Goal: Task Accomplishment & Management: Use online tool/utility

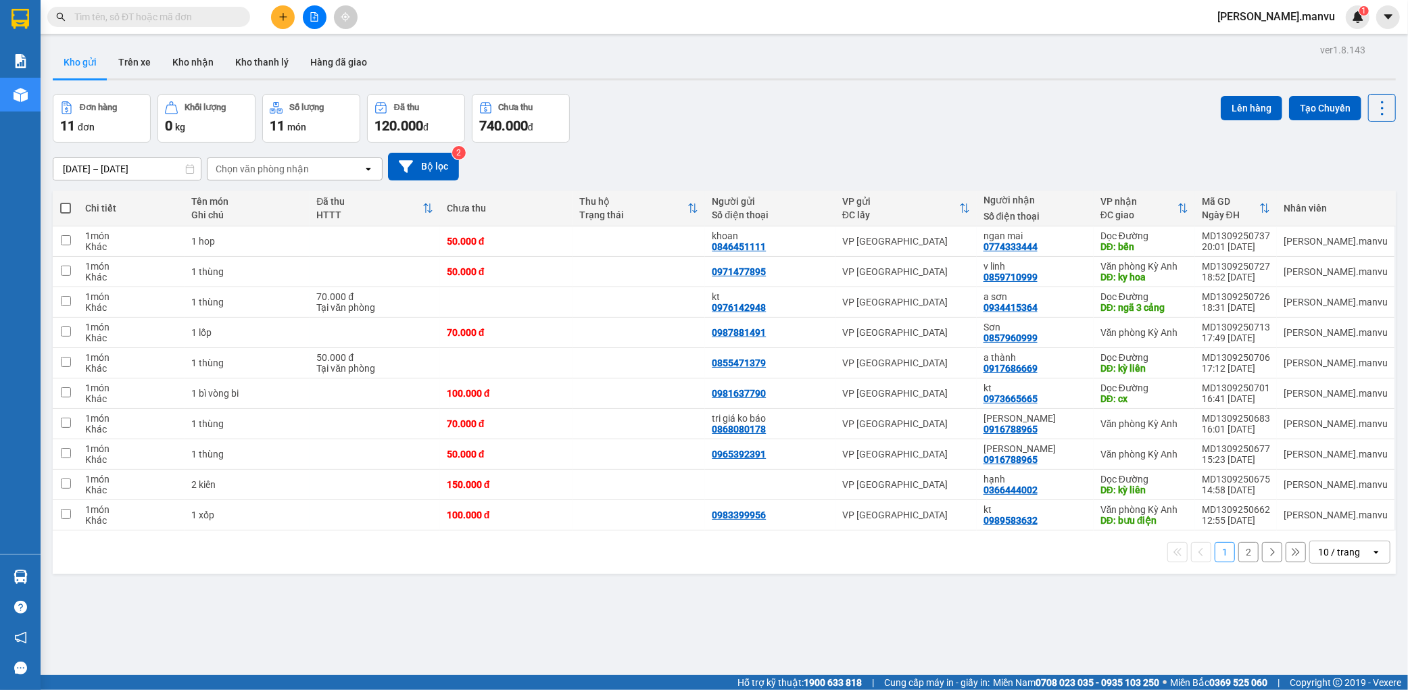
click at [64, 205] on span at bounding box center [65, 208] width 11 height 11
click at [66, 201] on input "checkbox" at bounding box center [66, 201] width 0 height 0
checkbox input "true"
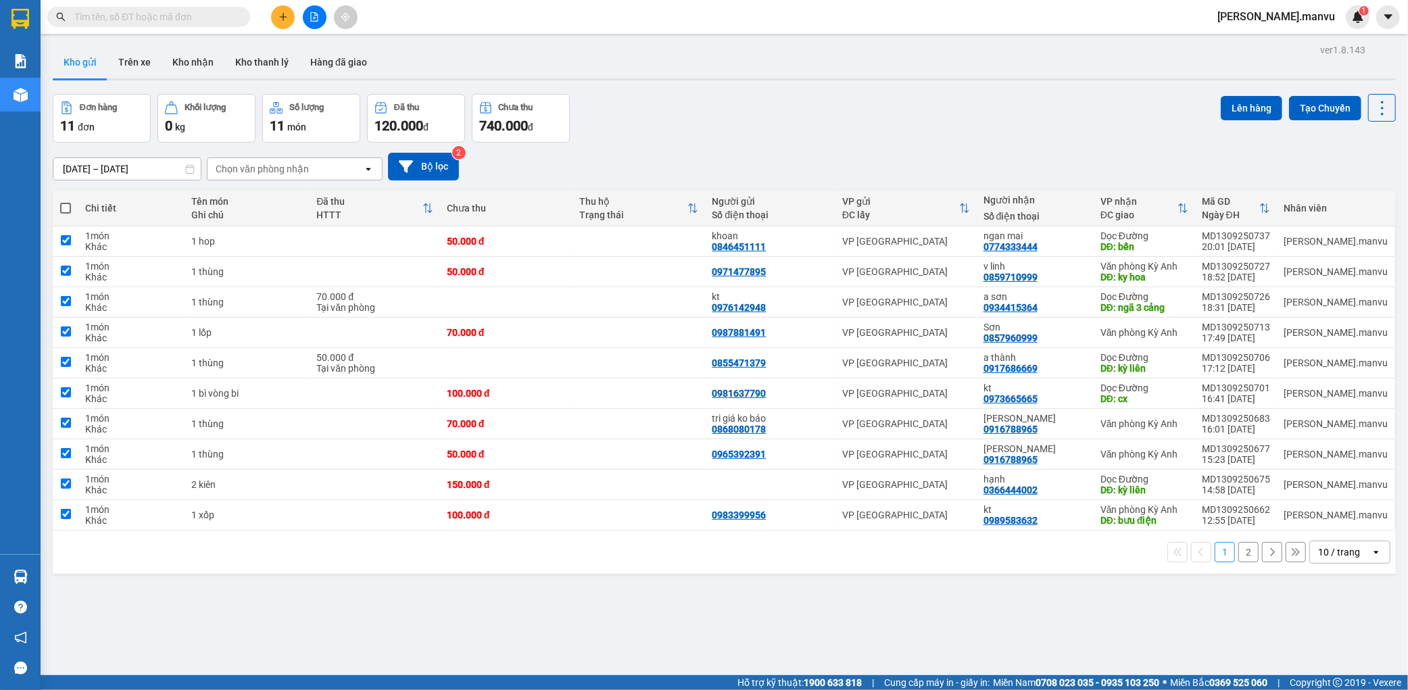
checkbox input "true"
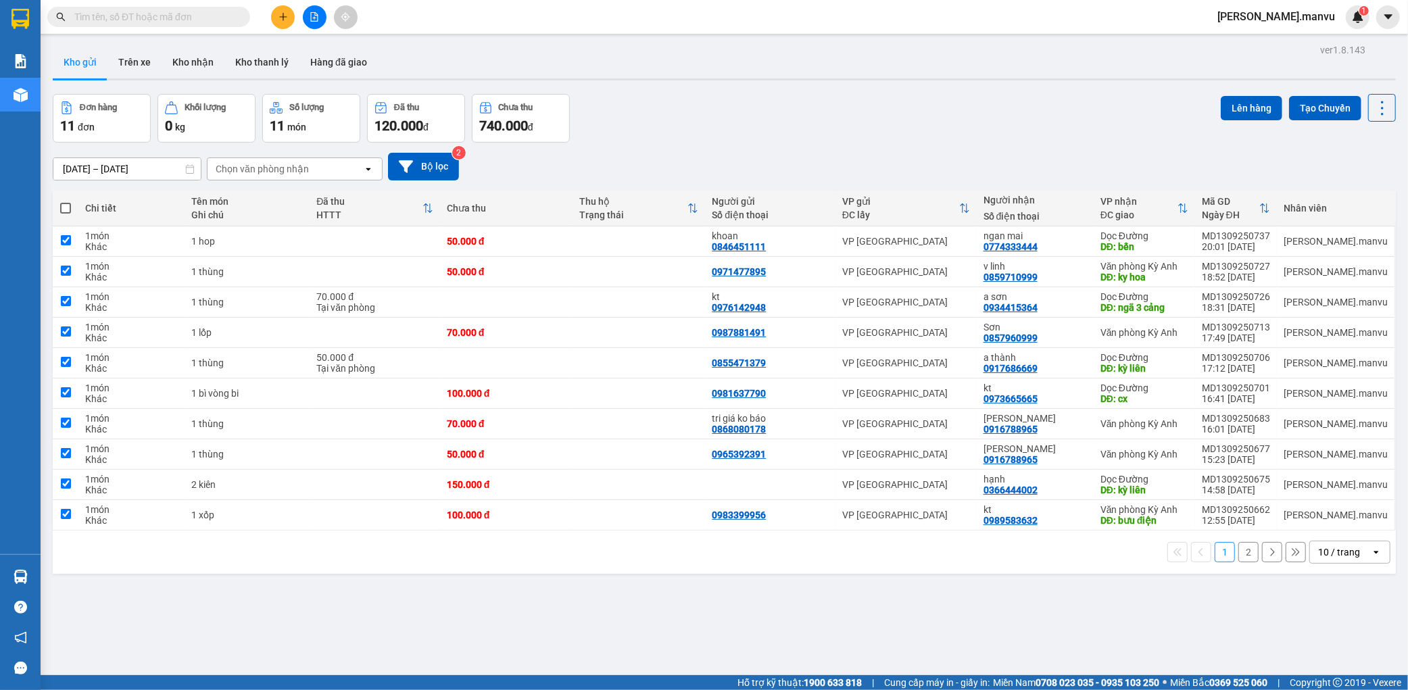
checkbox input "true"
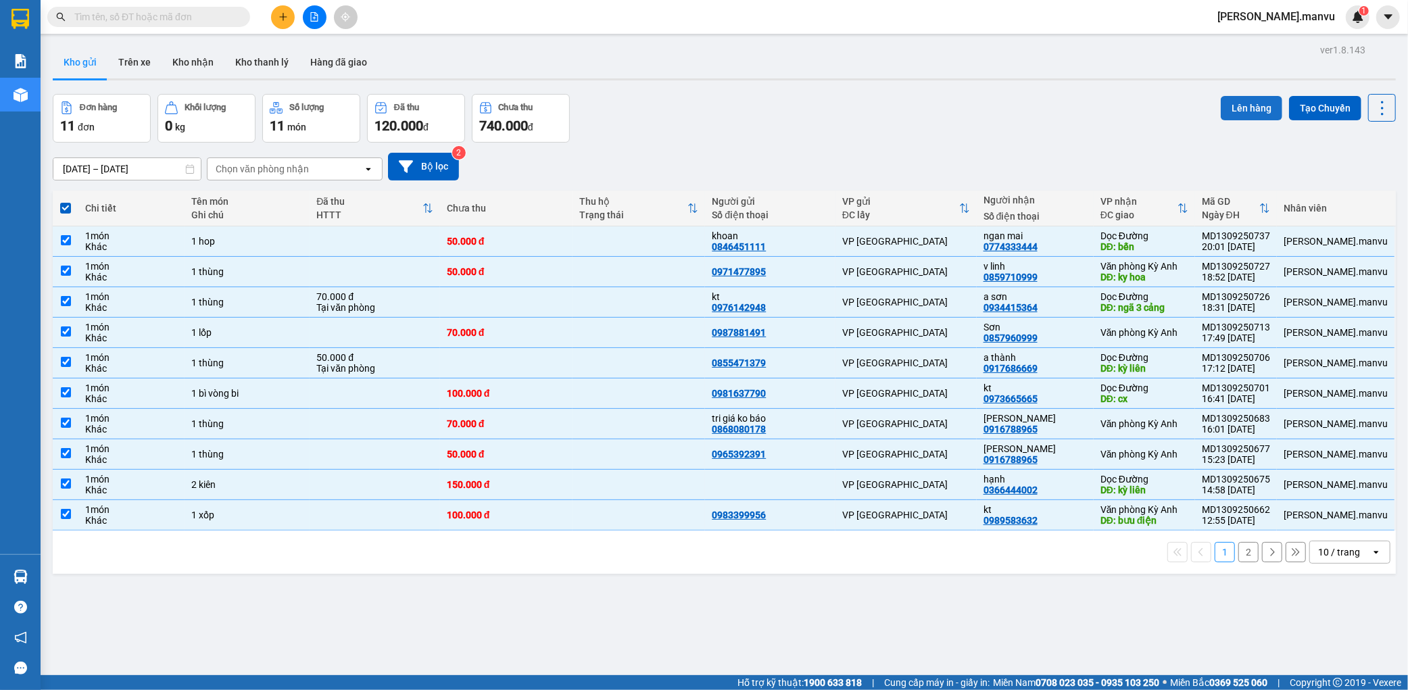
click at [1241, 103] on button "Lên hàng" at bounding box center [1250, 108] width 61 height 24
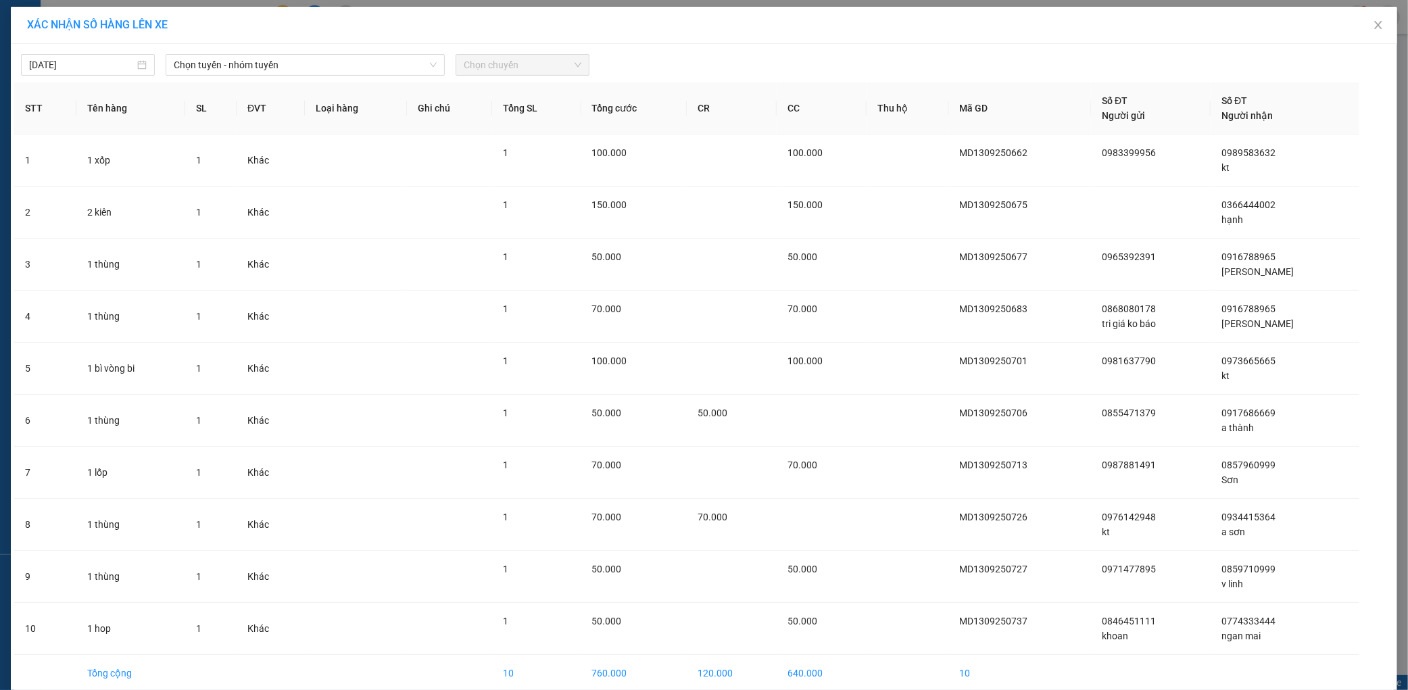
click at [287, 72] on span "Chọn tuyến - nhóm tuyến" at bounding box center [305, 65] width 263 height 20
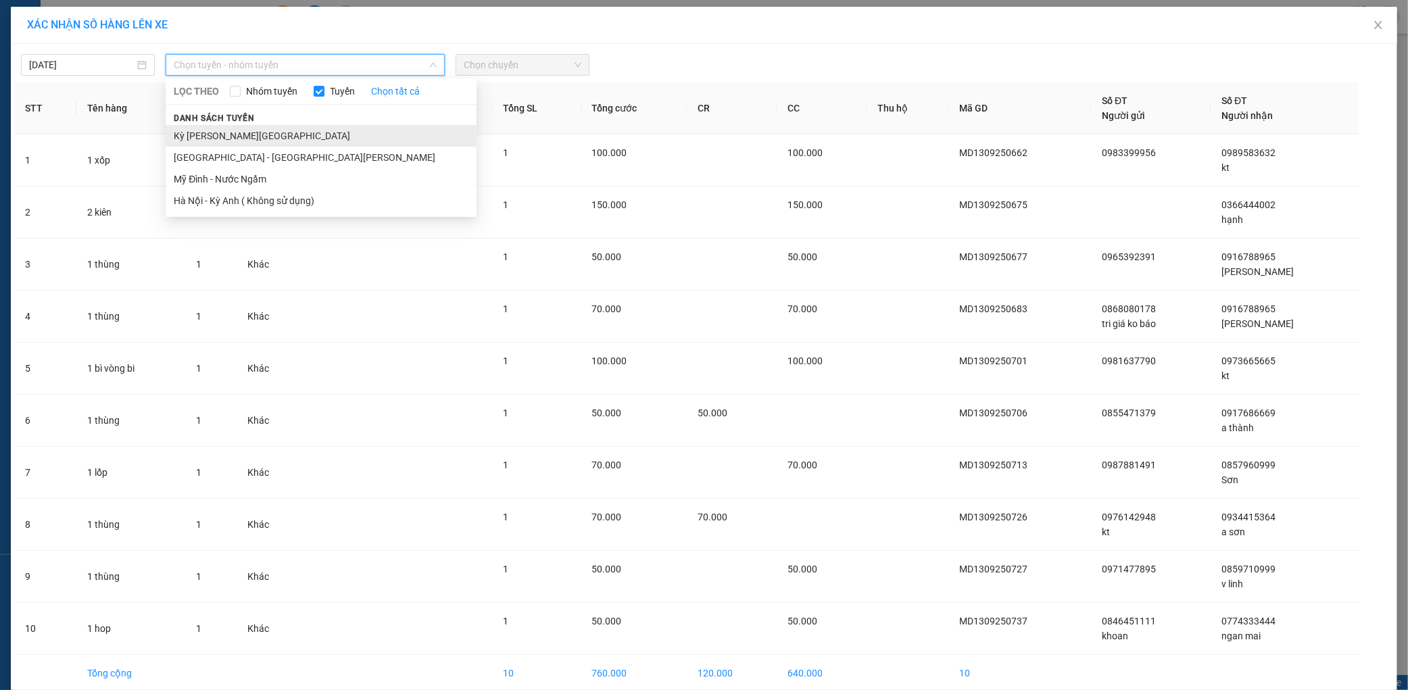
click at [210, 145] on li "Kỳ [PERSON_NAME][GEOGRAPHIC_DATA]" at bounding box center [321, 136] width 311 height 22
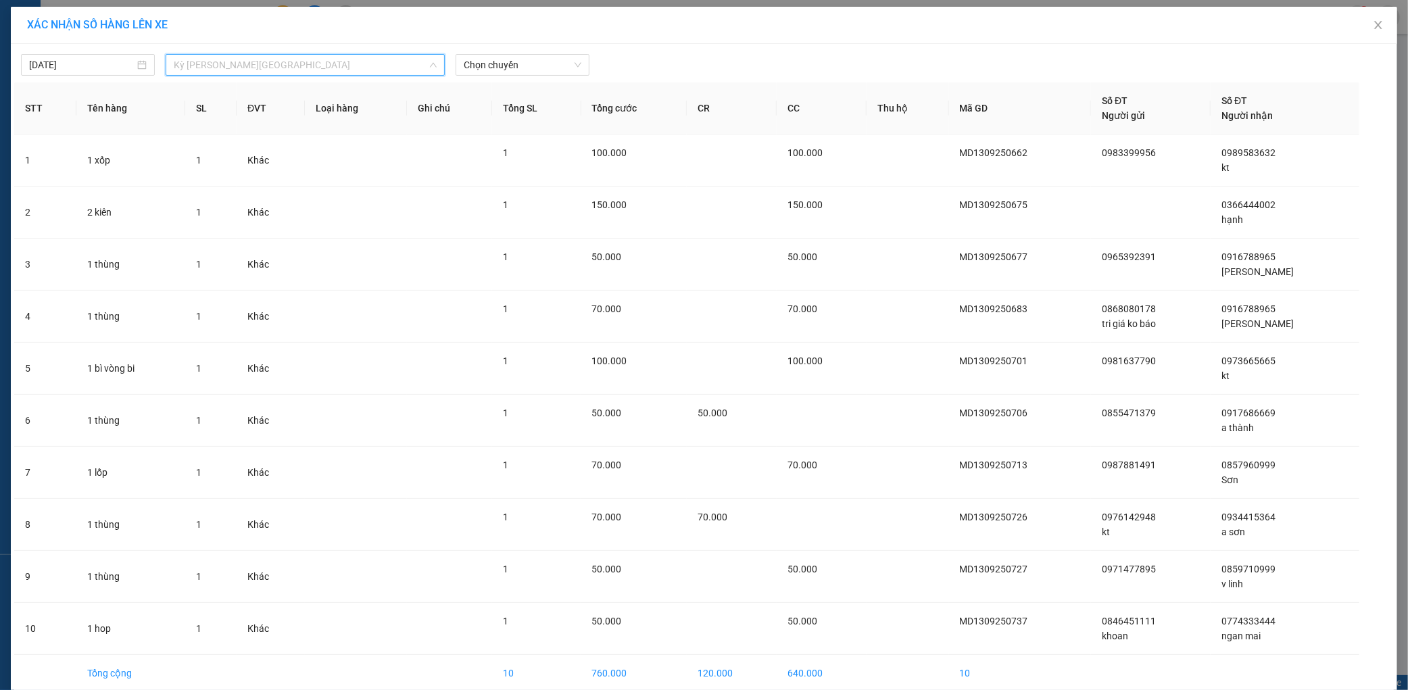
click at [266, 74] on span "Kỳ [PERSON_NAME][GEOGRAPHIC_DATA]" at bounding box center [305, 65] width 263 height 20
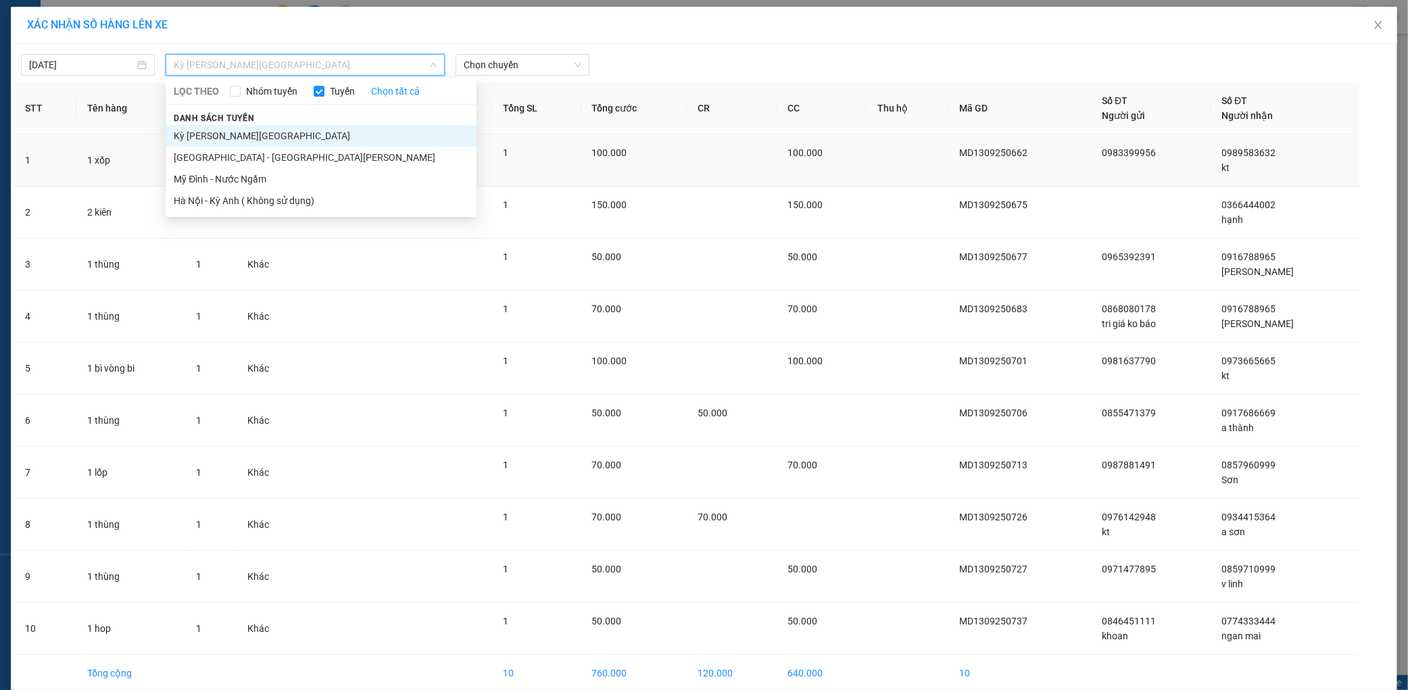
drag, startPoint x: 211, startPoint y: 151, endPoint x: 220, endPoint y: 147, distance: 9.7
click at [211, 152] on li "[GEOGRAPHIC_DATA] - [GEOGRAPHIC_DATA][PERSON_NAME]" at bounding box center [321, 158] width 311 height 22
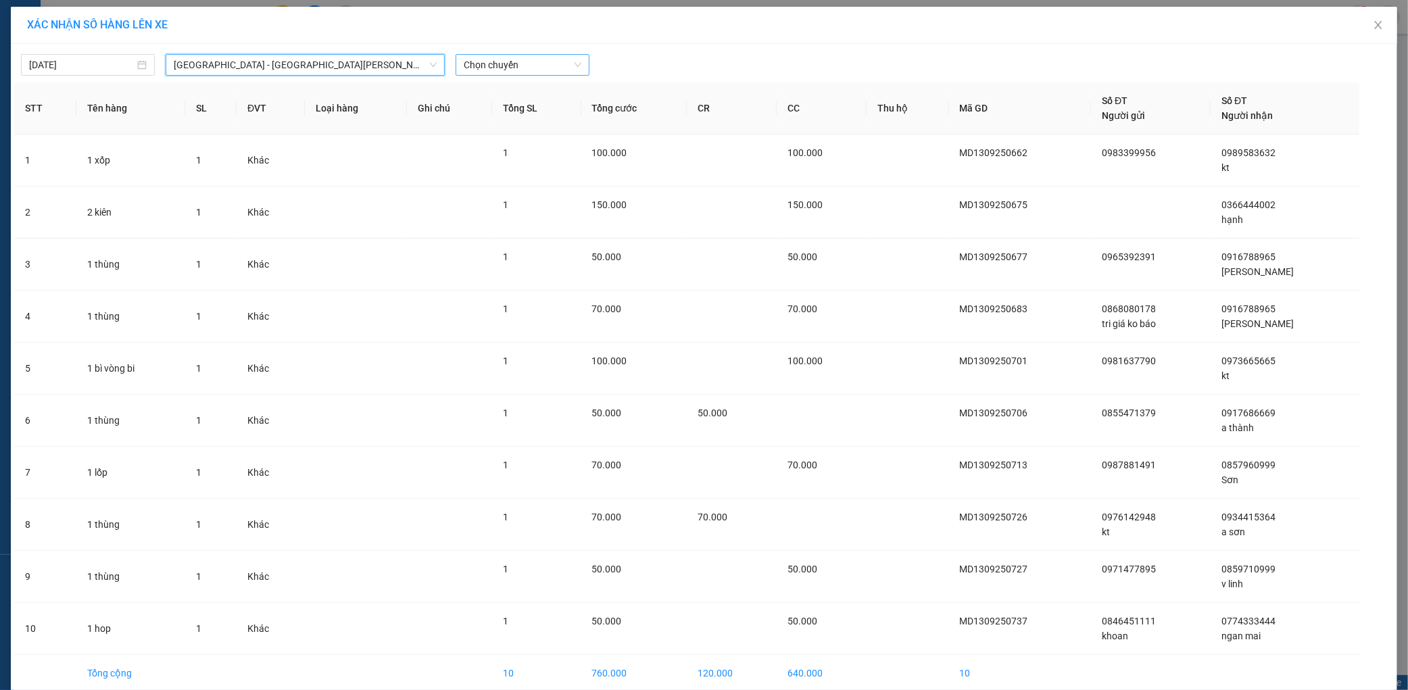
drag, startPoint x: 478, startPoint y: 58, endPoint x: 501, endPoint y: 76, distance: 28.8
click at [480, 59] on span "Chọn chuyến" at bounding box center [523, 65] width 118 height 20
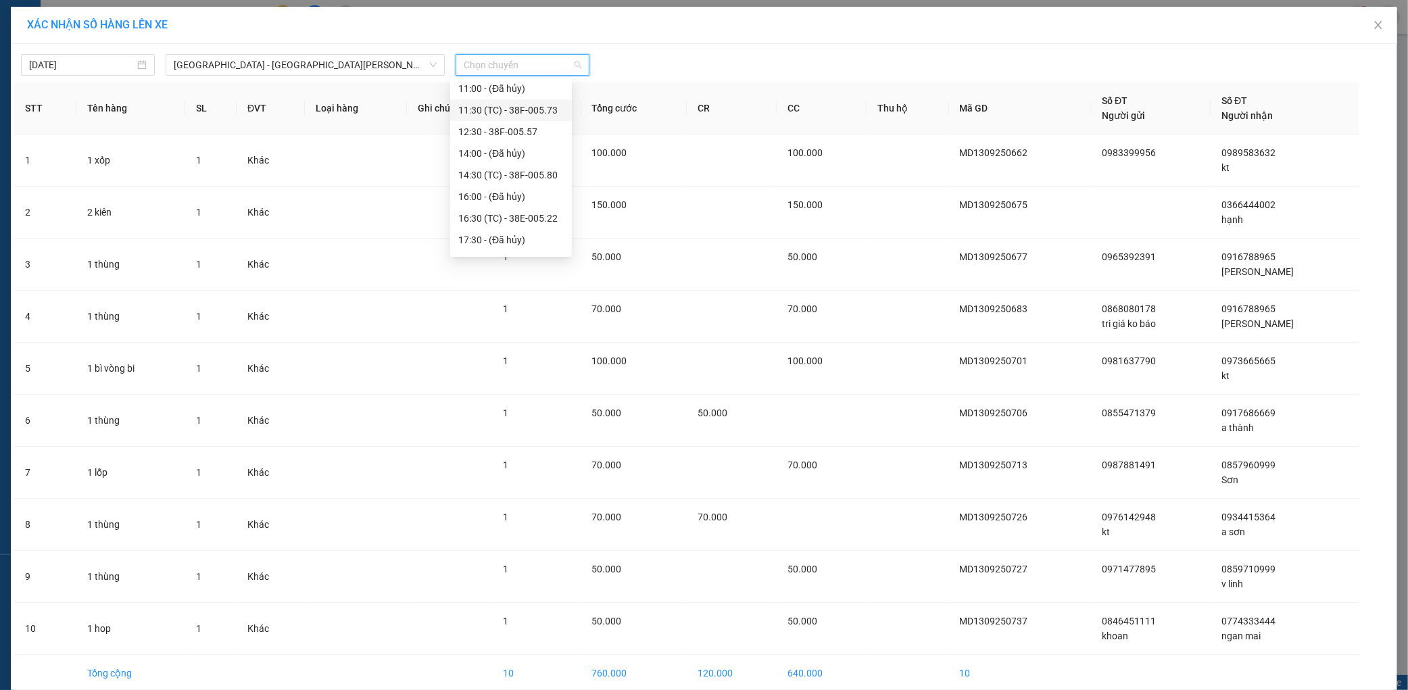
scroll to position [216, 0]
click at [518, 224] on div "21:55 - 38H-029.22" at bounding box center [510, 221] width 105 height 15
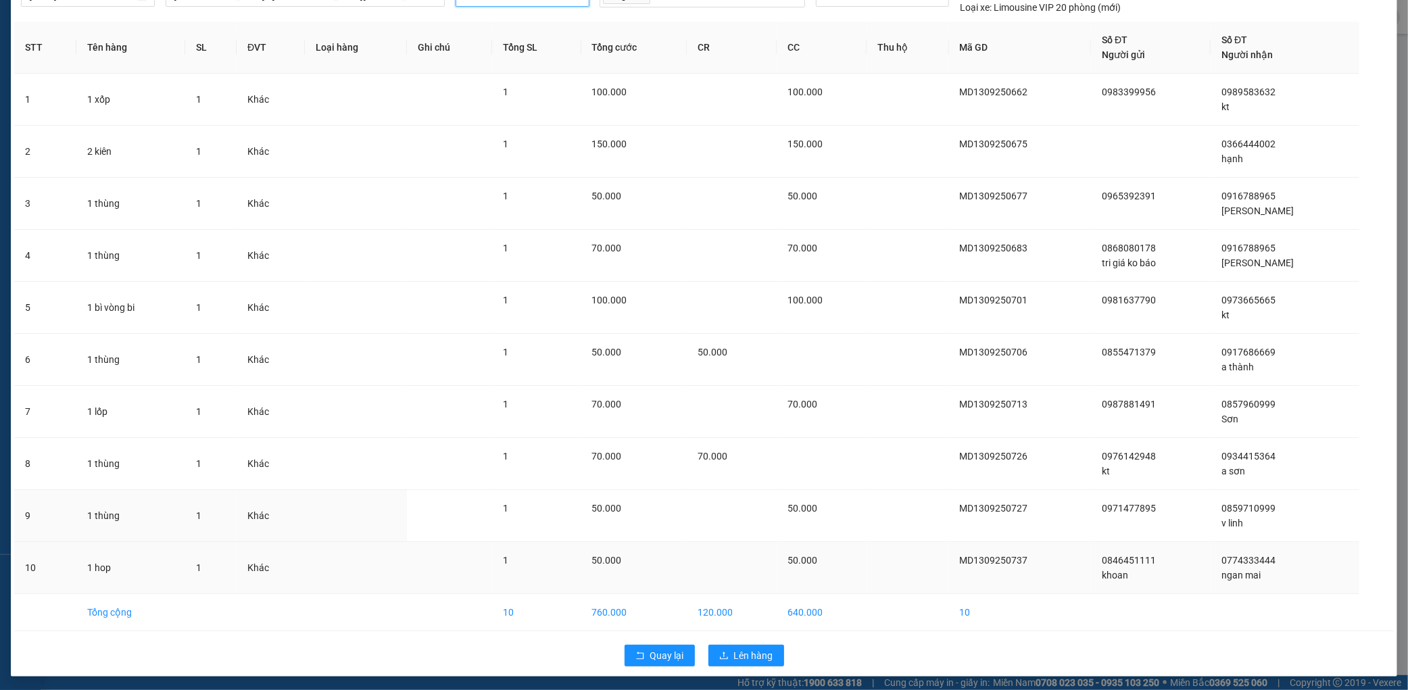
scroll to position [72, 0]
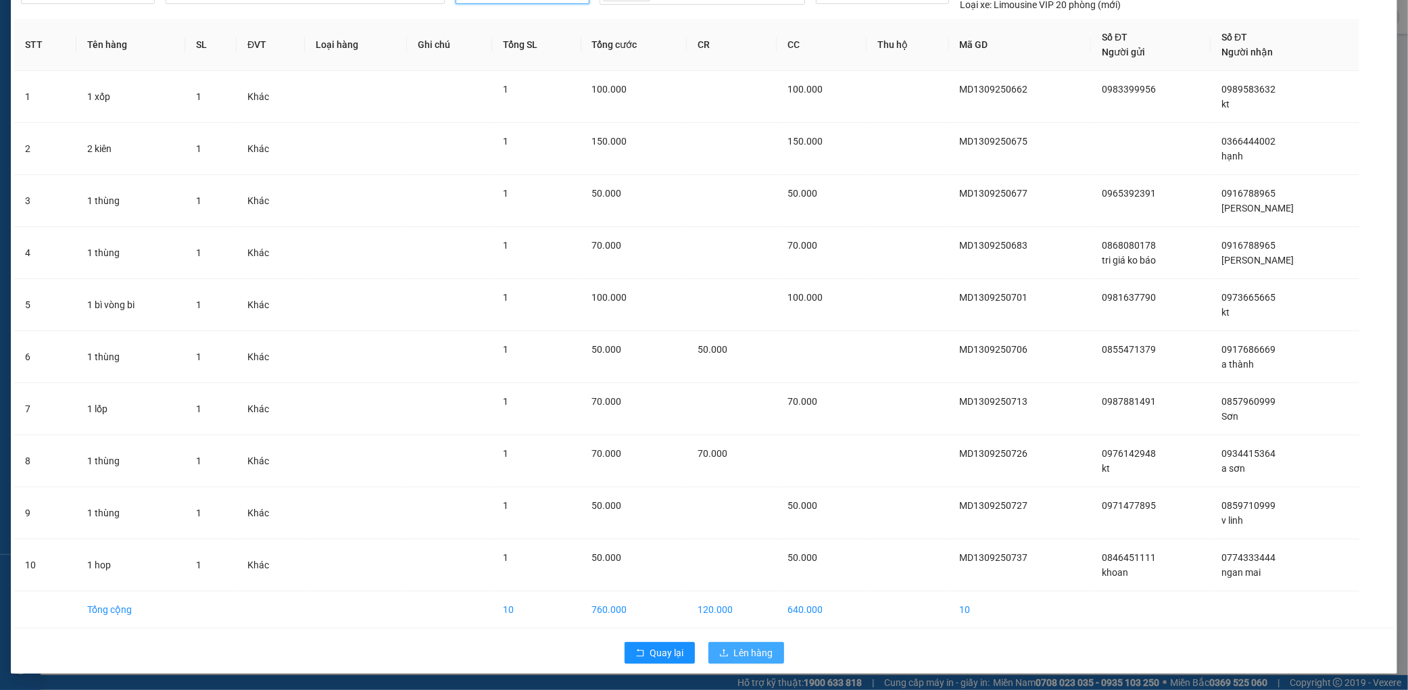
drag, startPoint x: 762, startPoint y: 641, endPoint x: 753, endPoint y: 654, distance: 16.1
click at [755, 653] on button "Lên hàng" at bounding box center [746, 653] width 76 height 22
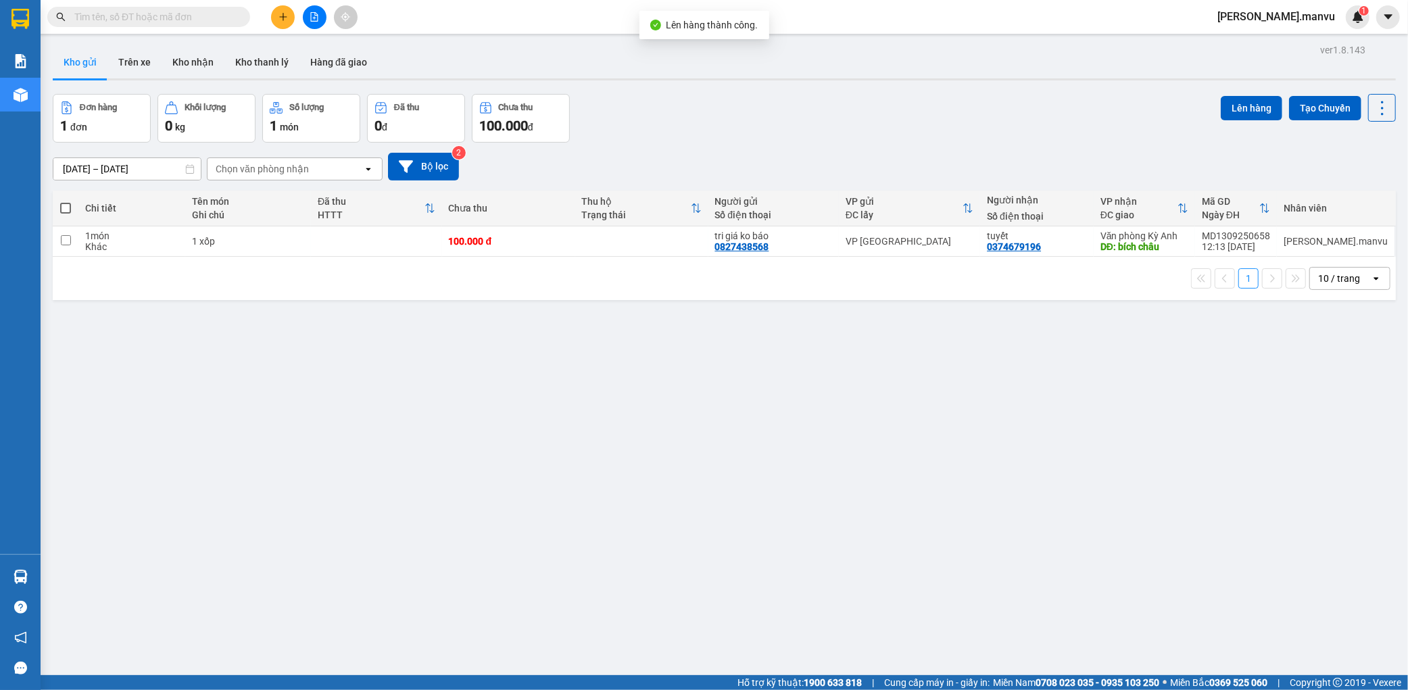
click at [469, 245] on div "100.000 đ" at bounding box center [509, 241] width 120 height 11
checkbox input "true"
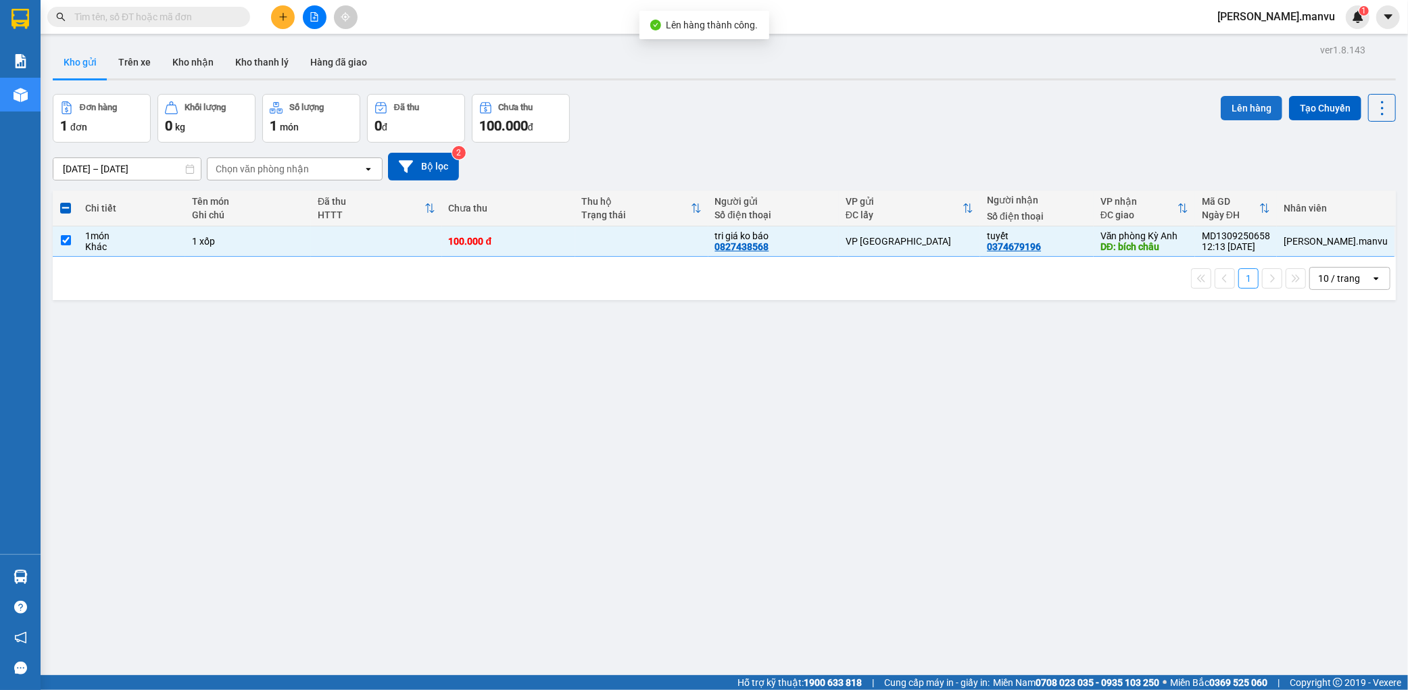
click at [1244, 114] on button "Lên hàng" at bounding box center [1250, 108] width 61 height 24
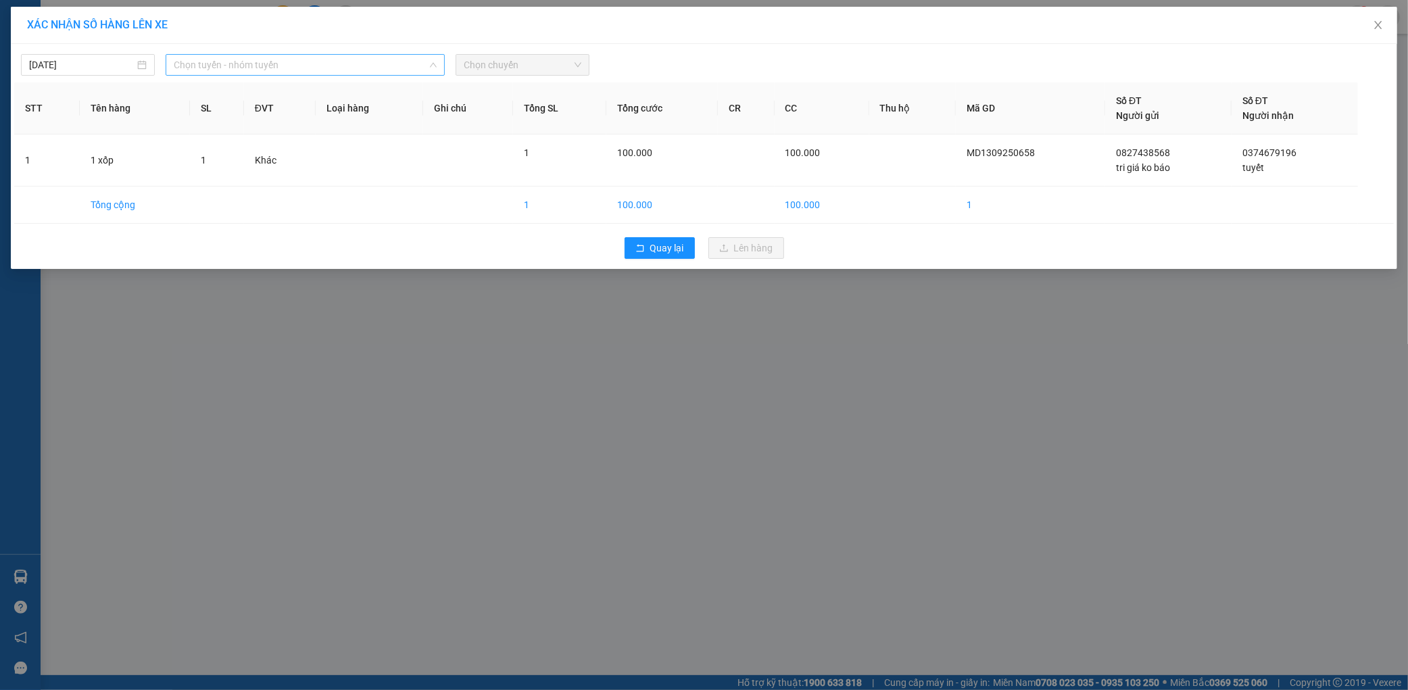
click at [233, 63] on span "Chọn tuyến - nhóm tuyến" at bounding box center [305, 65] width 263 height 20
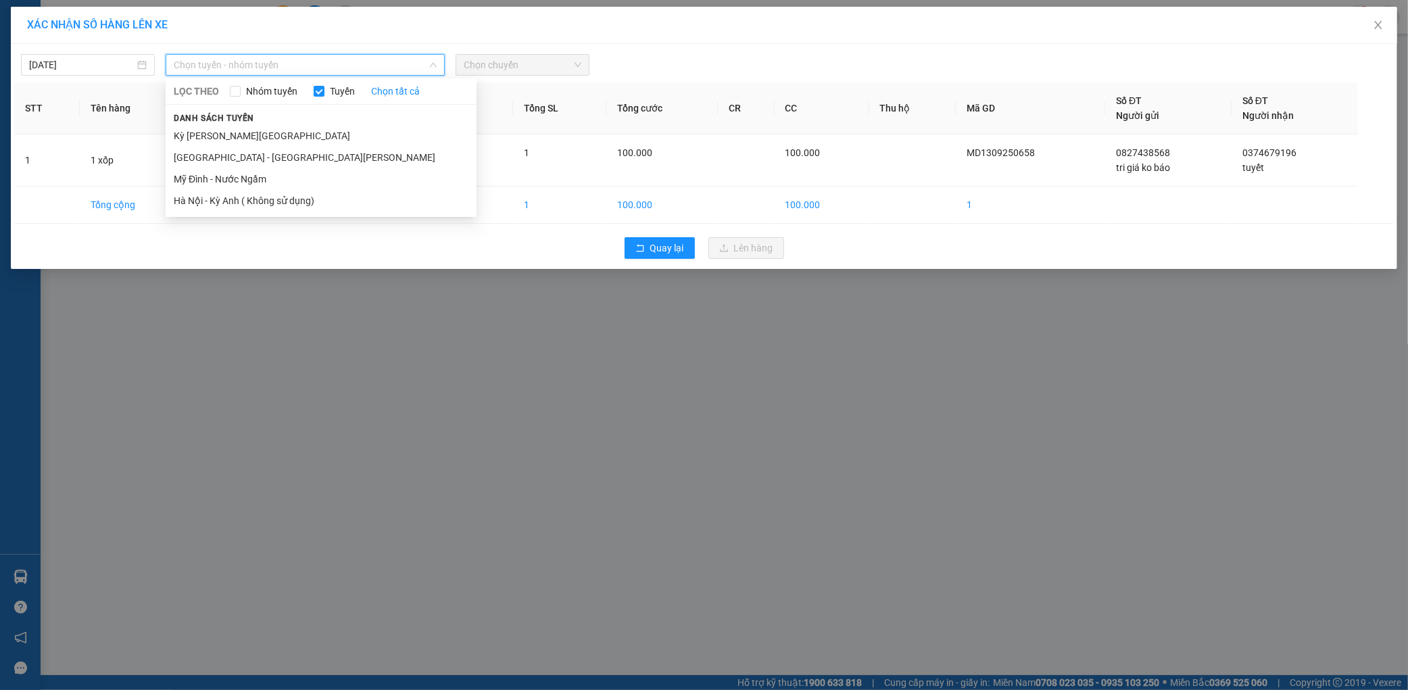
drag, startPoint x: 214, startPoint y: 156, endPoint x: 287, endPoint y: 130, distance: 76.7
click at [214, 156] on li "[GEOGRAPHIC_DATA] - [GEOGRAPHIC_DATA][PERSON_NAME]" at bounding box center [321, 158] width 311 height 22
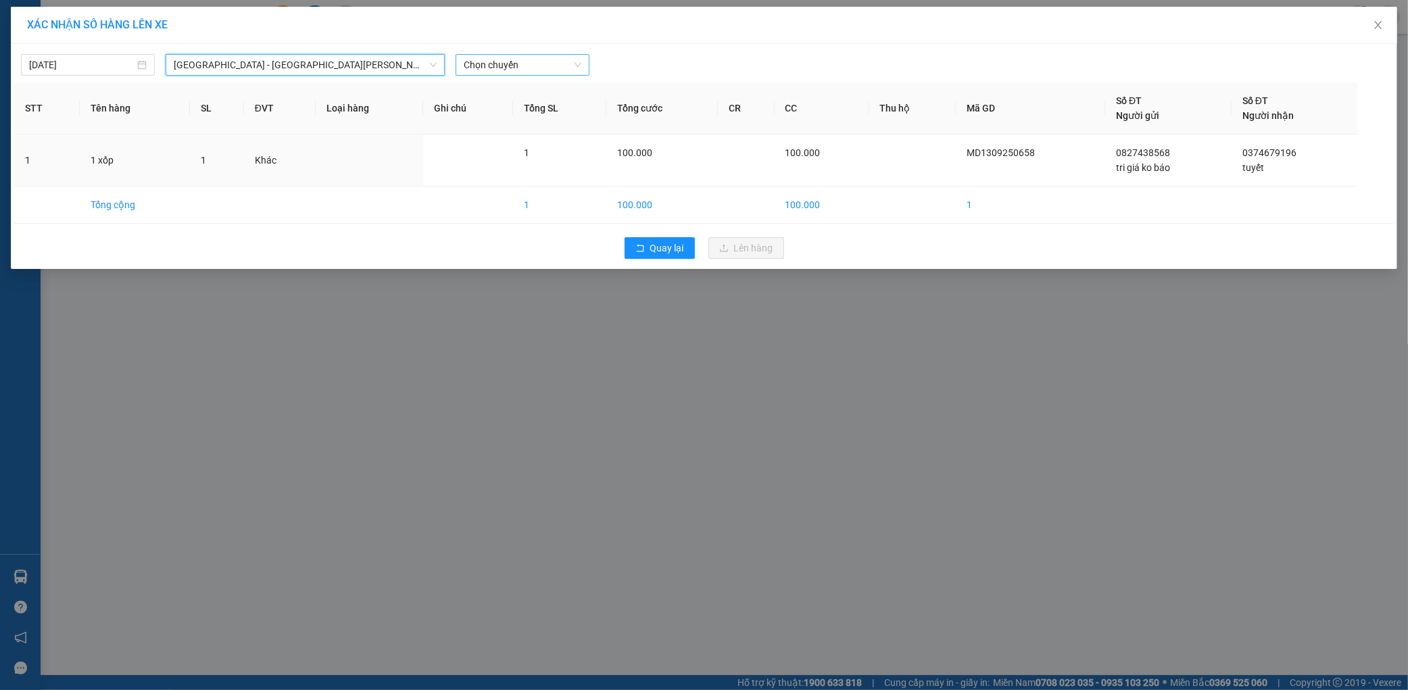
click at [476, 70] on span "Chọn chuyến" at bounding box center [523, 65] width 118 height 20
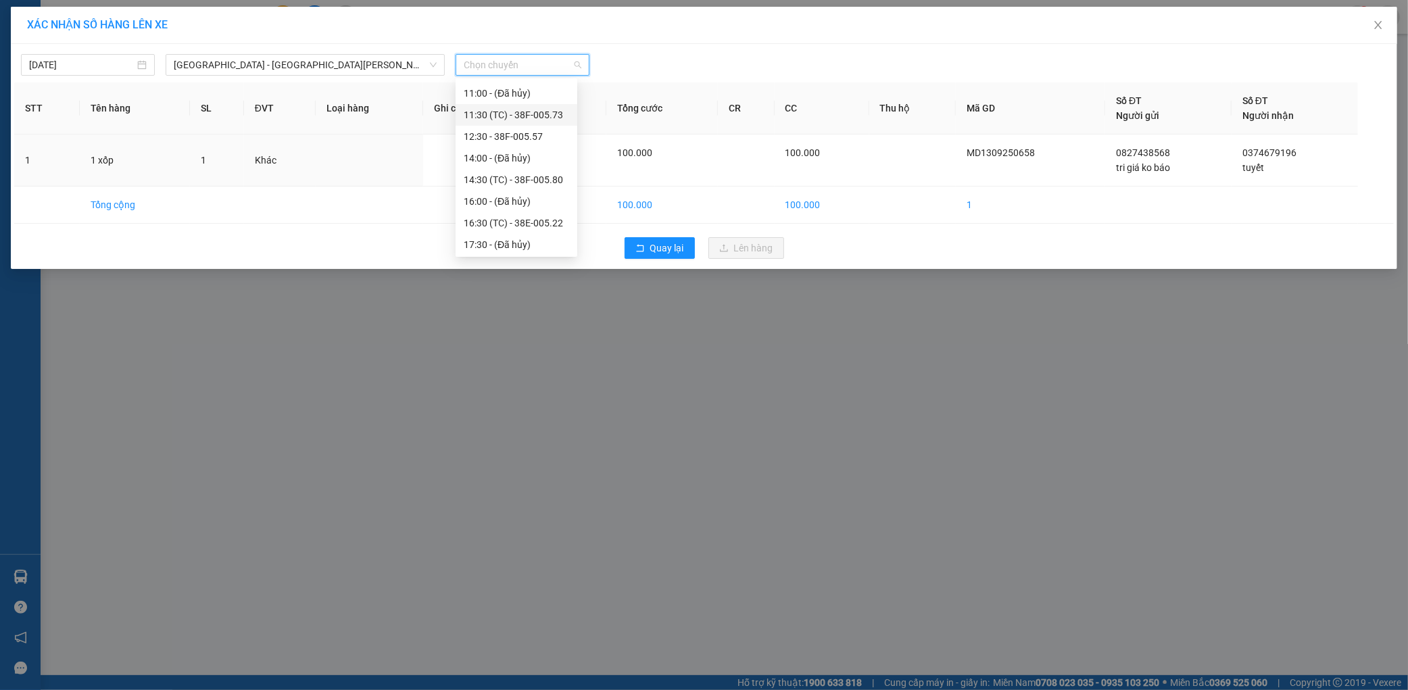
scroll to position [216, 0]
click at [514, 214] on div "21:55 - 38H-029.22" at bounding box center [516, 221] width 105 height 15
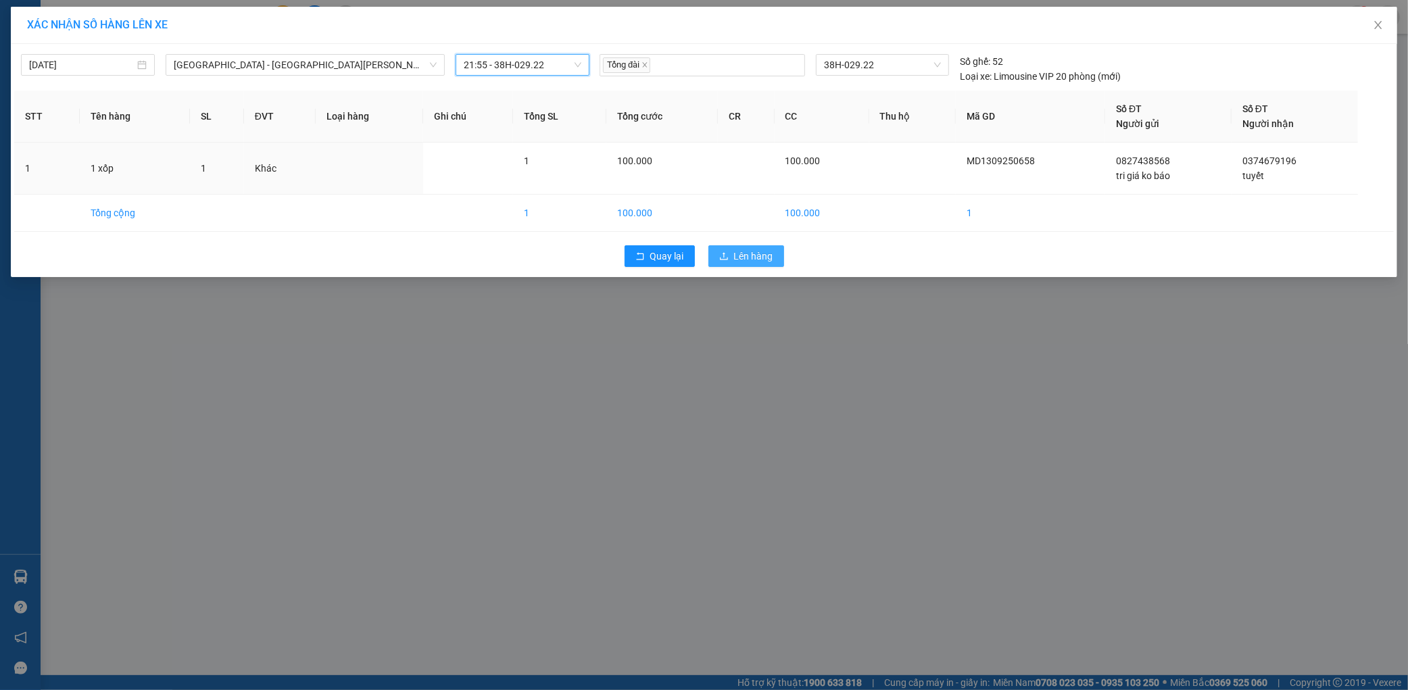
click at [772, 264] on span "Lên hàng" at bounding box center [753, 256] width 39 height 15
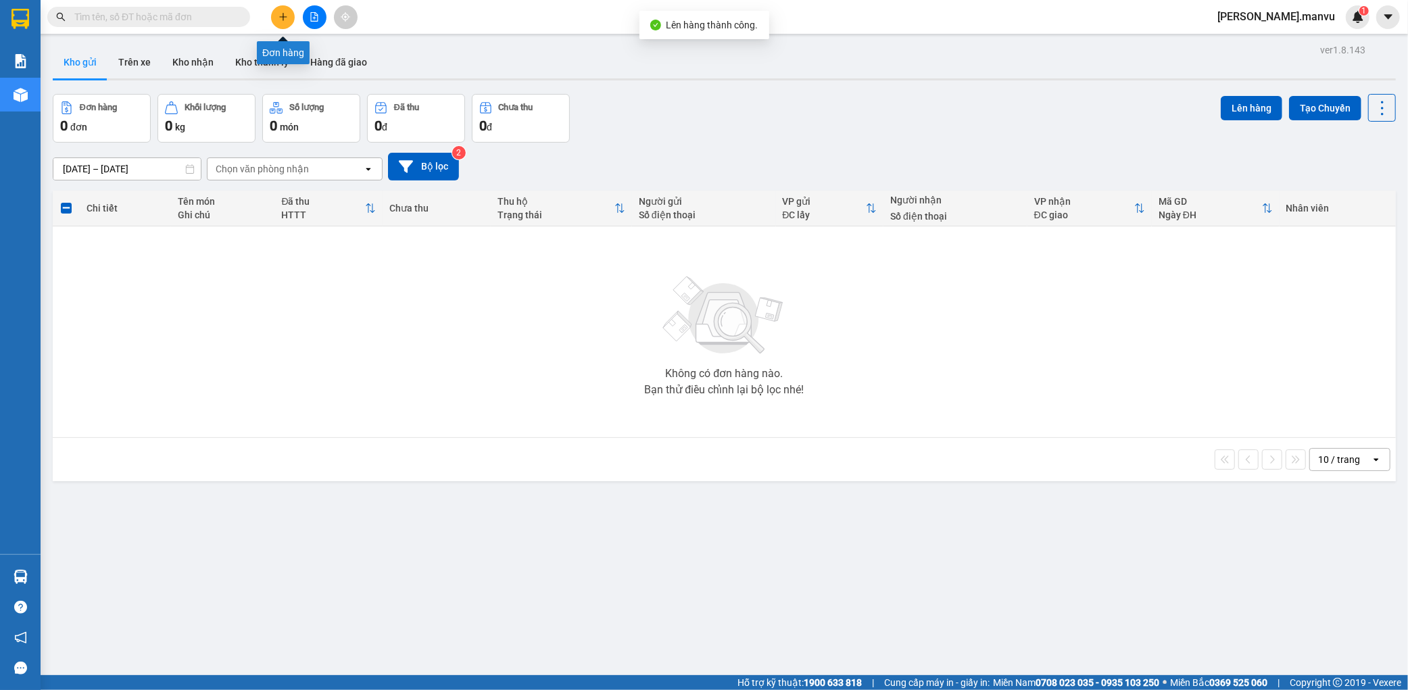
click at [313, 12] on icon "file-add" at bounding box center [313, 16] width 9 height 9
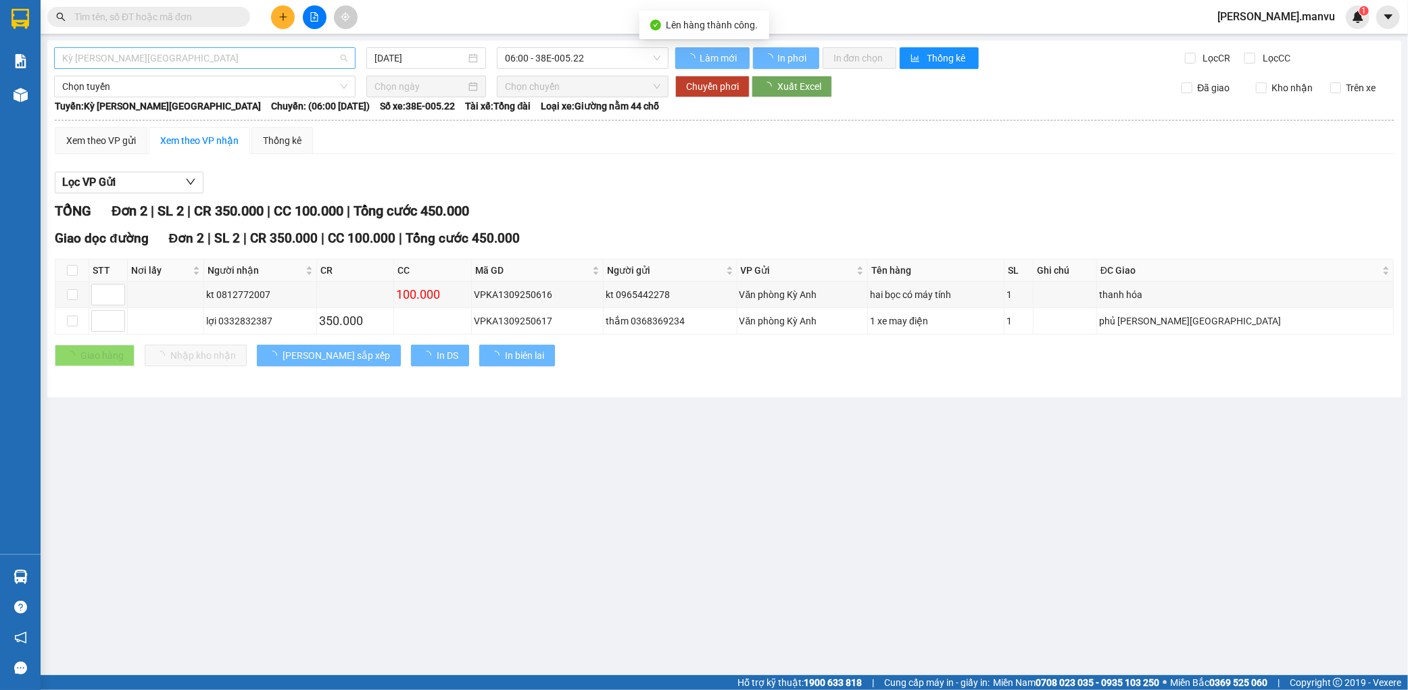
click at [152, 62] on span "Kỳ [PERSON_NAME][GEOGRAPHIC_DATA]" at bounding box center [204, 58] width 285 height 20
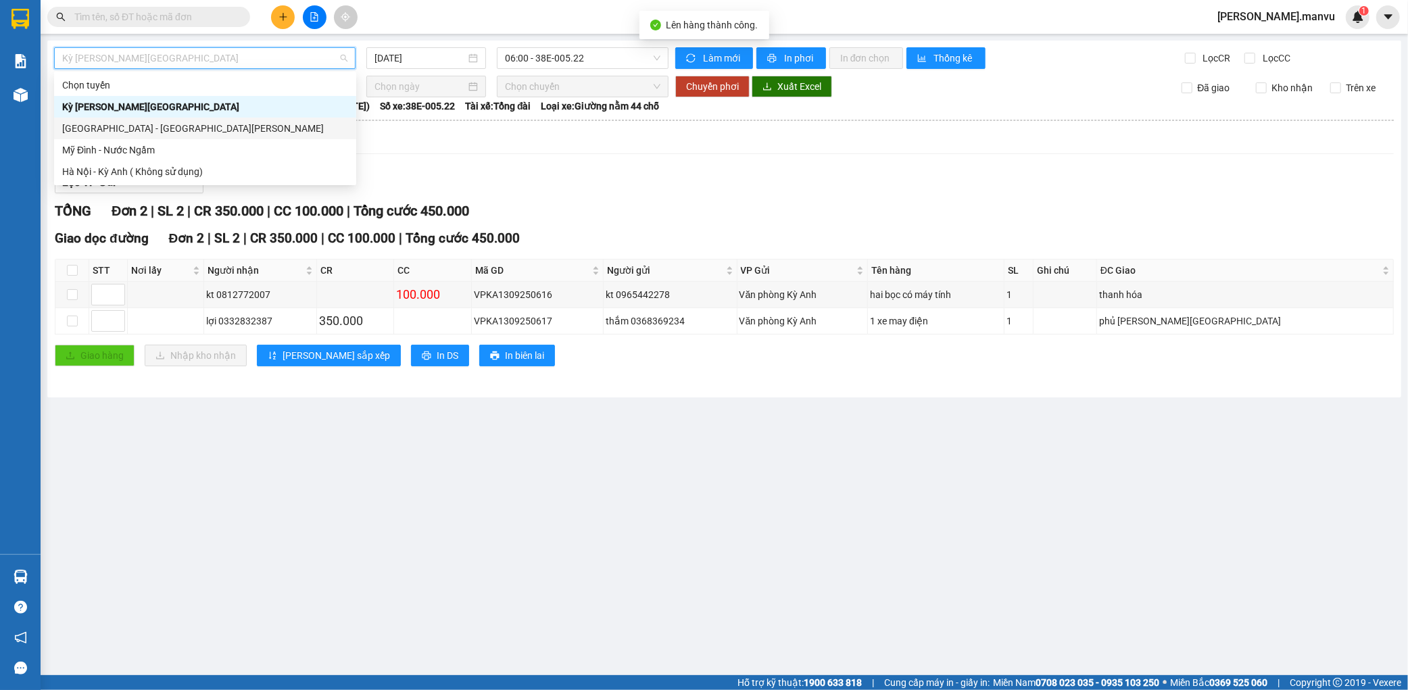
click at [115, 127] on div "[GEOGRAPHIC_DATA] - [GEOGRAPHIC_DATA][PERSON_NAME]" at bounding box center [205, 128] width 286 height 15
type input "[DATE]"
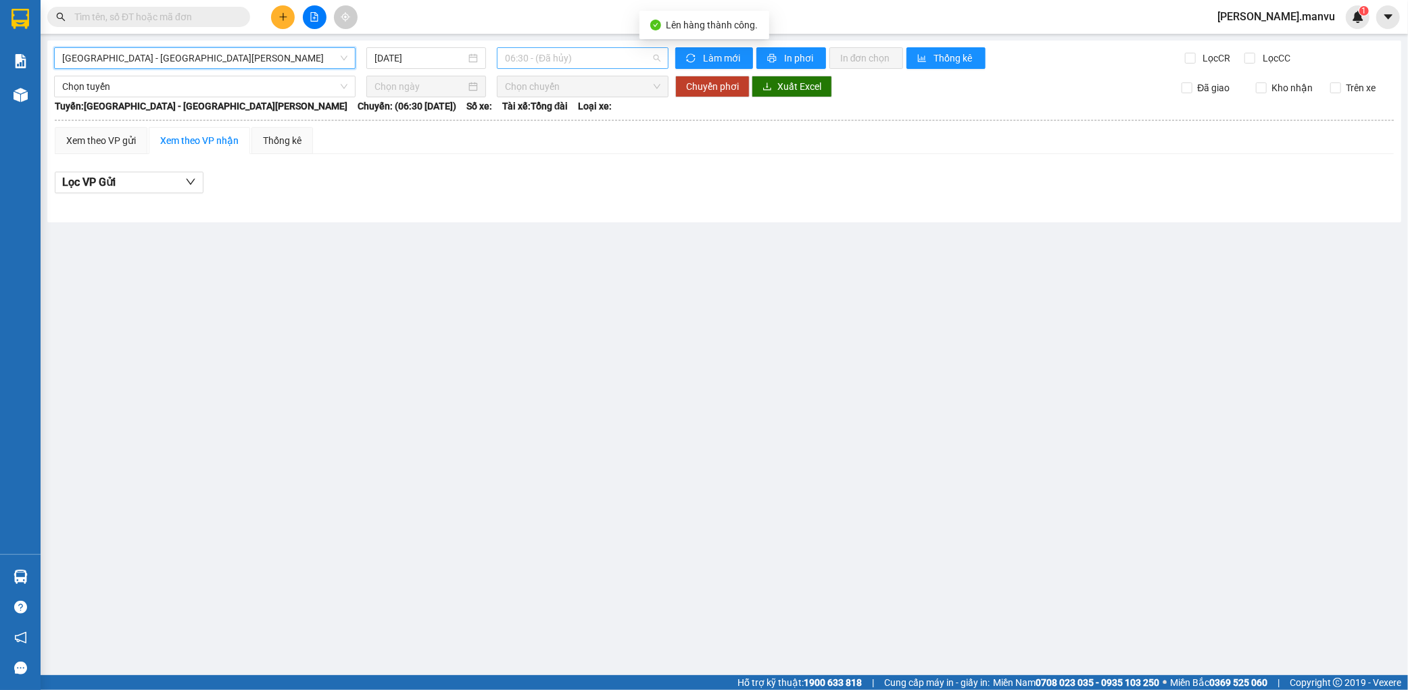
click at [541, 53] on span "06:30 - (Đã hủy)" at bounding box center [582, 58] width 155 height 20
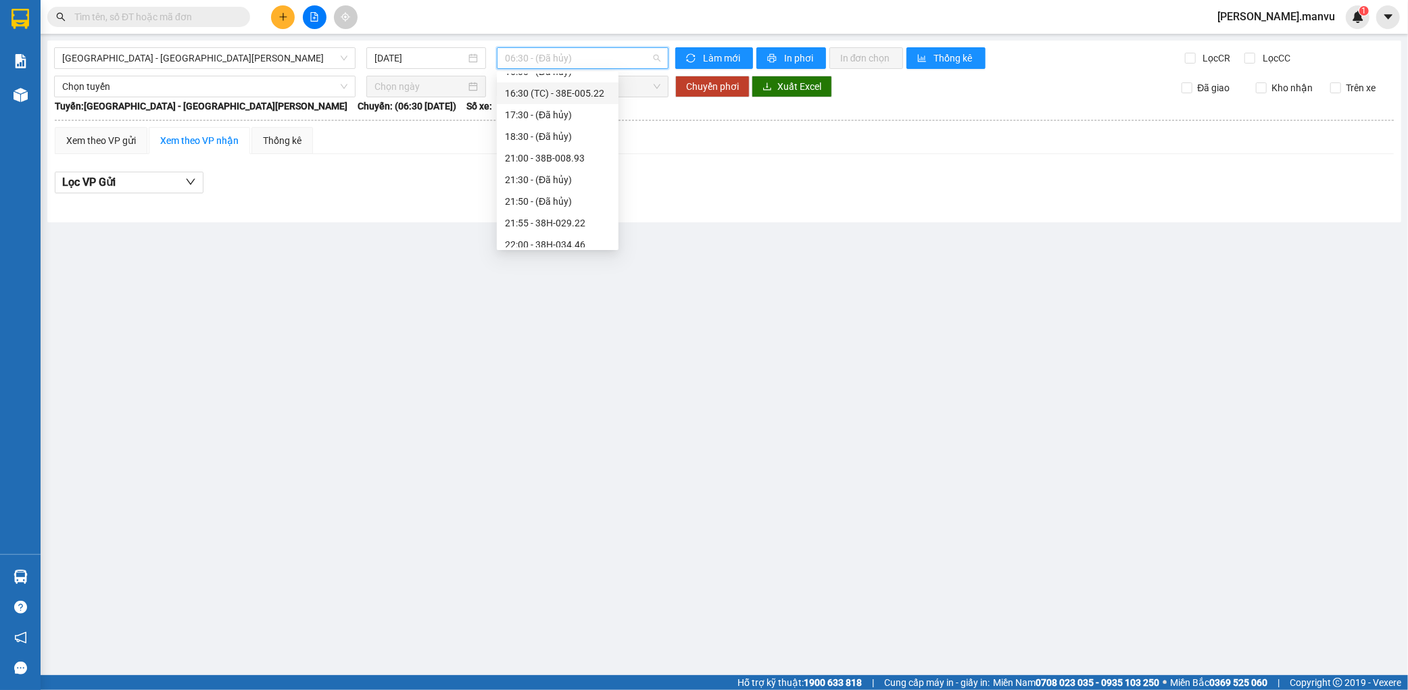
scroll to position [216, 0]
click at [580, 223] on div "21:55 - 38H-029.22" at bounding box center [558, 215] width 122 height 22
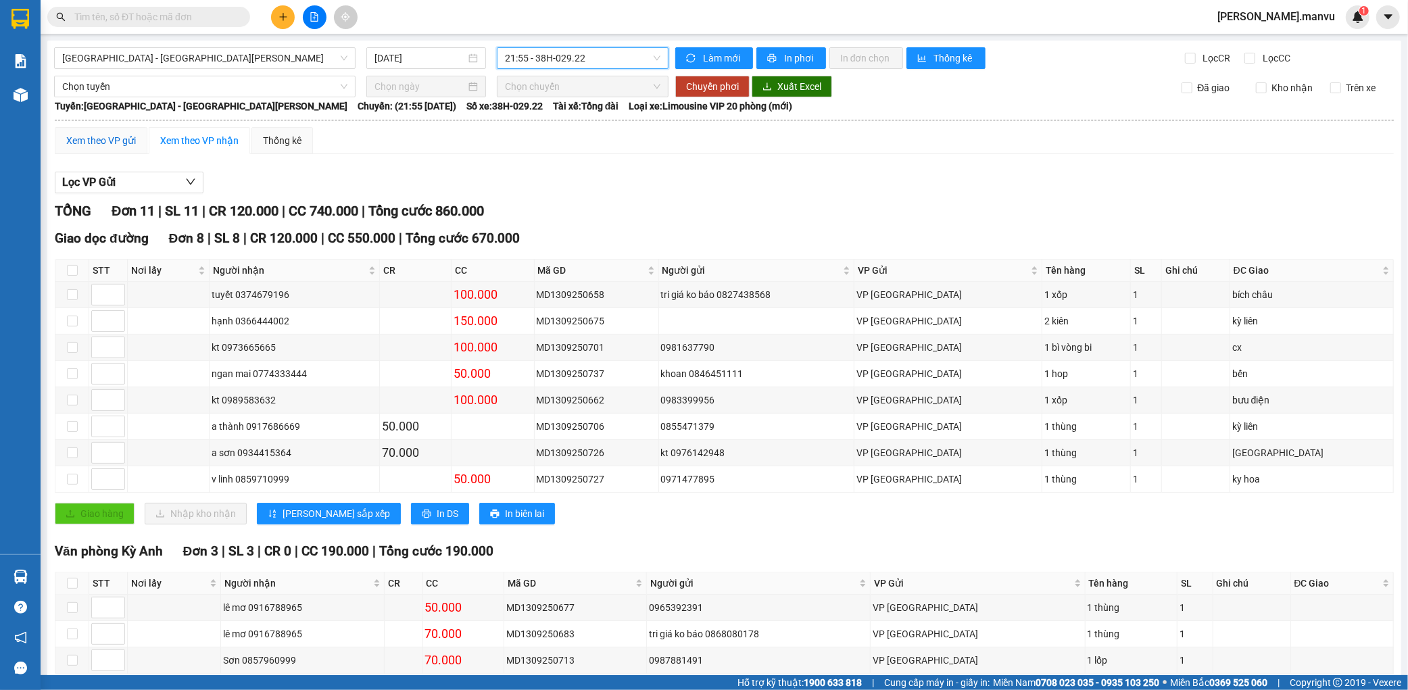
click at [111, 142] on div "Xem theo VP gửi" at bounding box center [101, 140] width 70 height 15
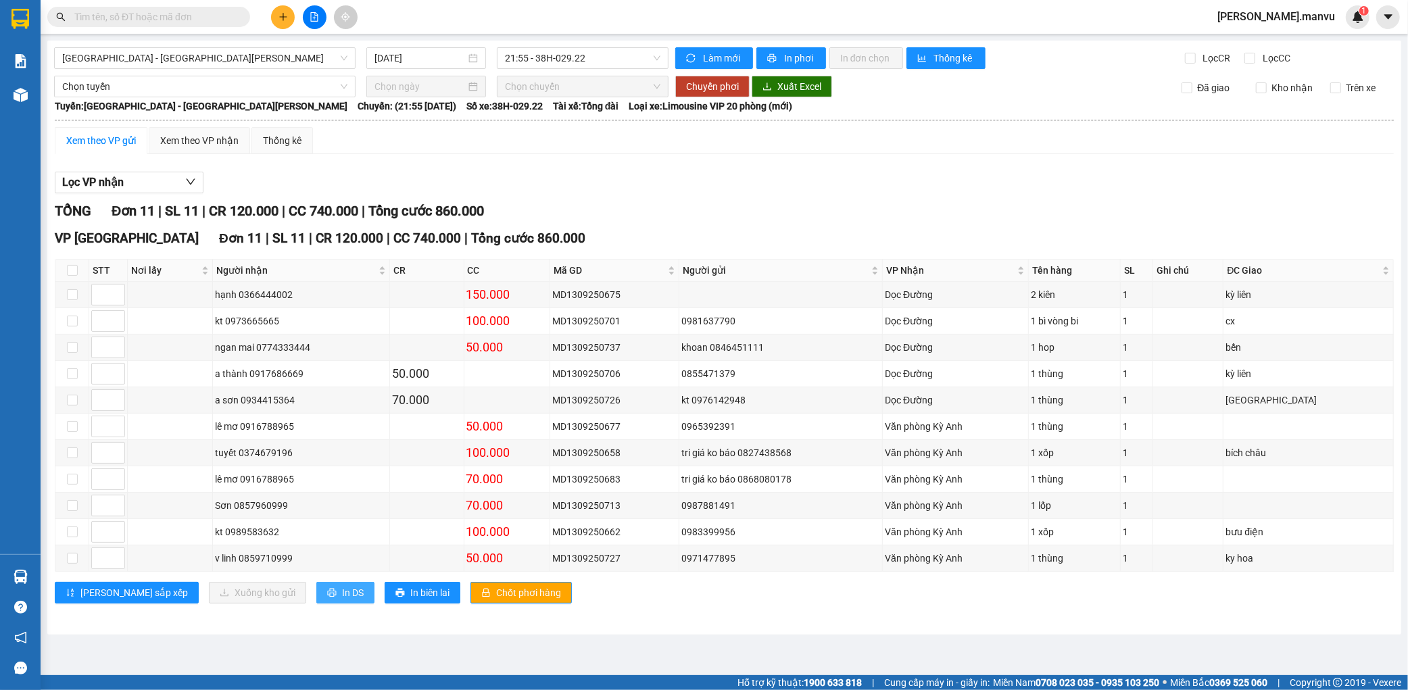
click at [342, 600] on span "In DS" at bounding box center [353, 592] width 22 height 15
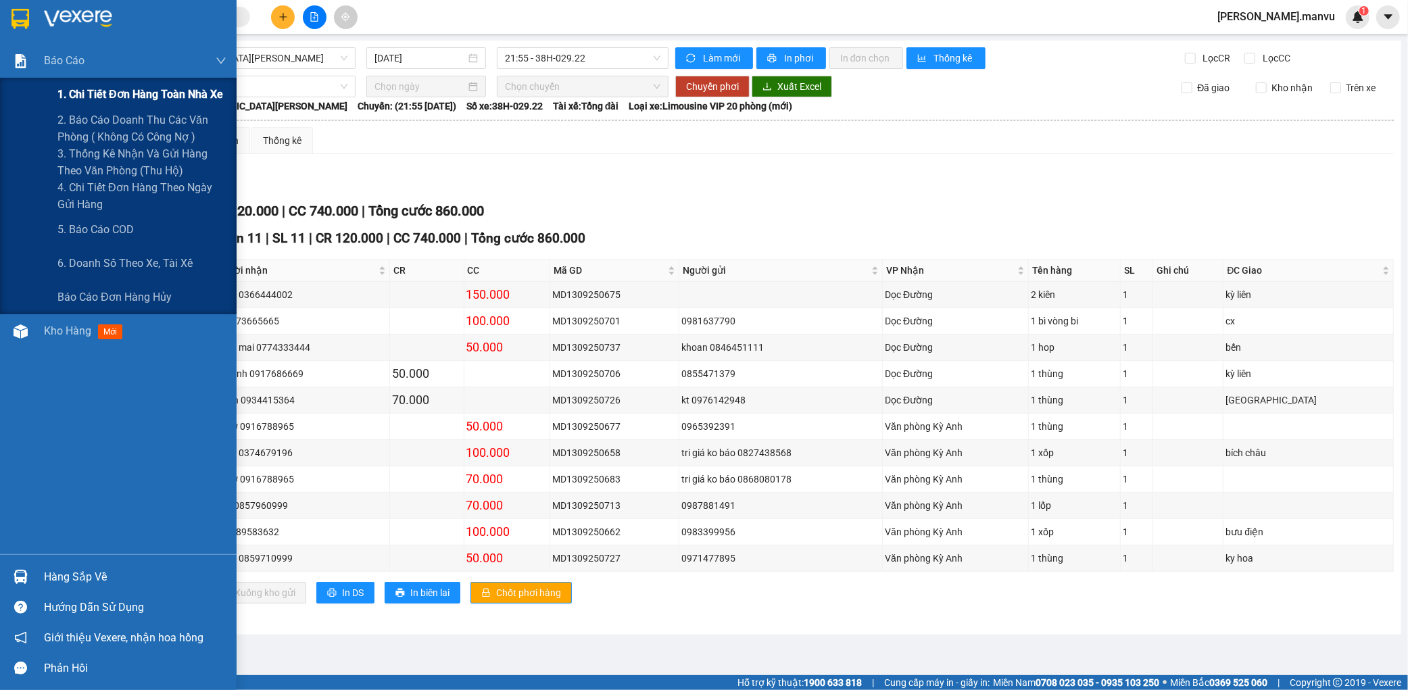
click at [80, 98] on span "1. Chi tiết đơn hàng toàn nhà xe" at bounding box center [140, 94] width 166 height 17
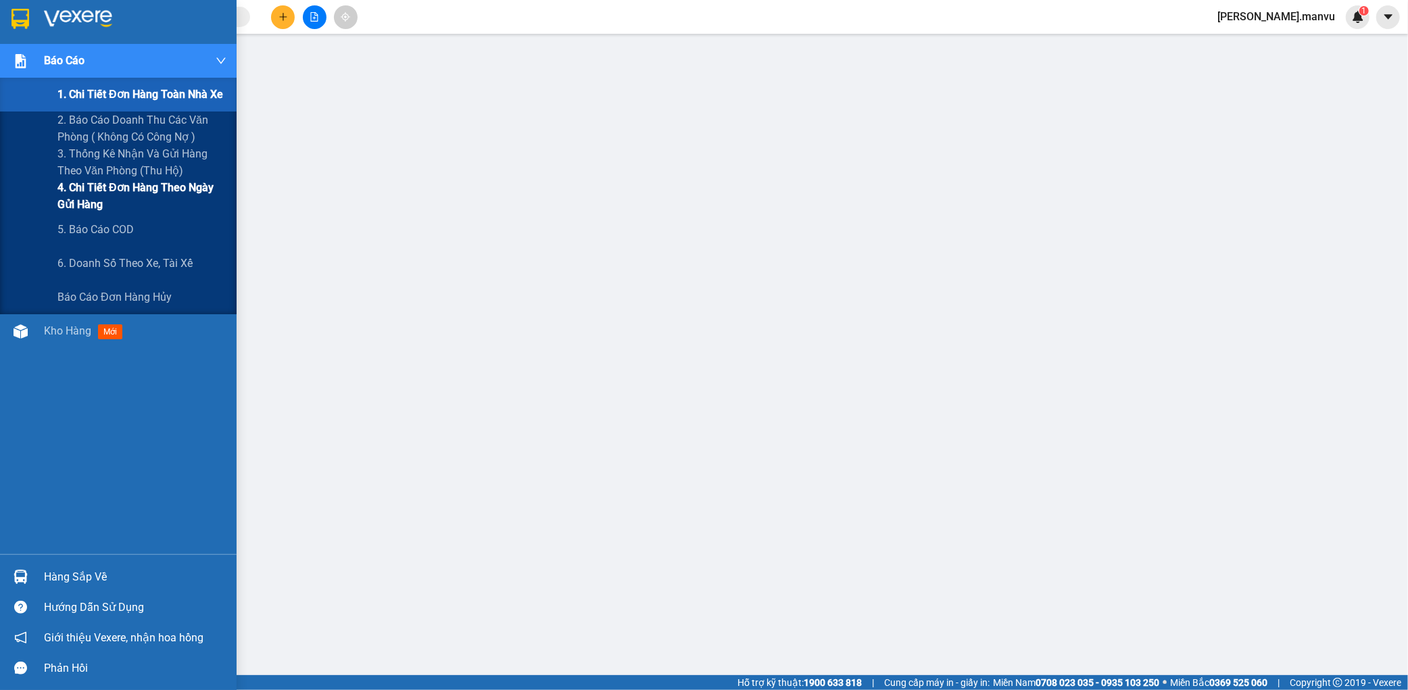
click at [77, 195] on span "4. Chi tiết đơn hàng theo ngày gửi hàng" at bounding box center [141, 196] width 169 height 34
